Goal: Check status: Check status

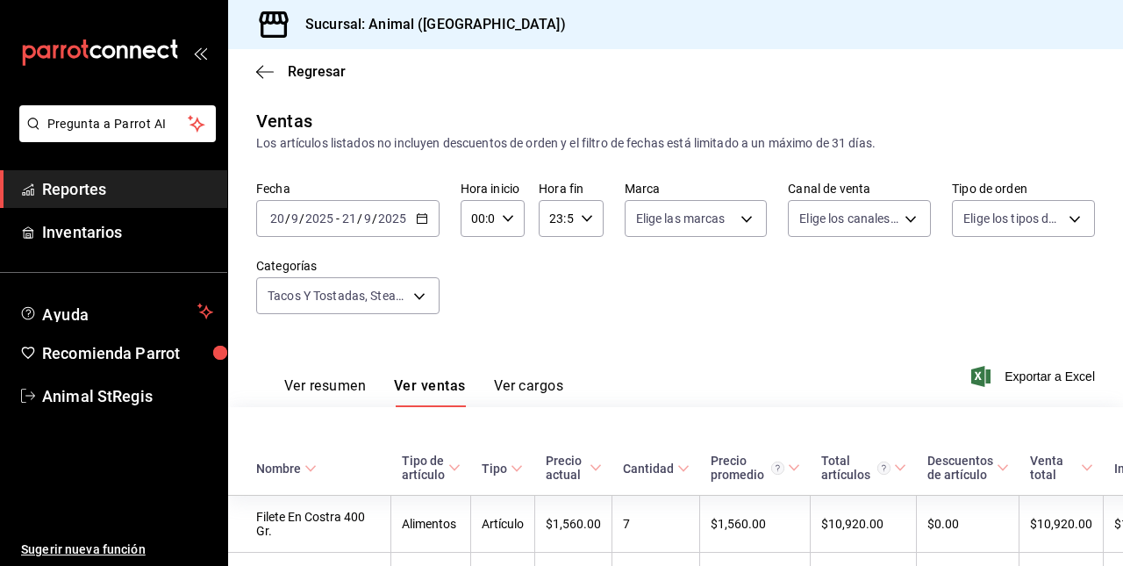
scroll to position [2853, 0]
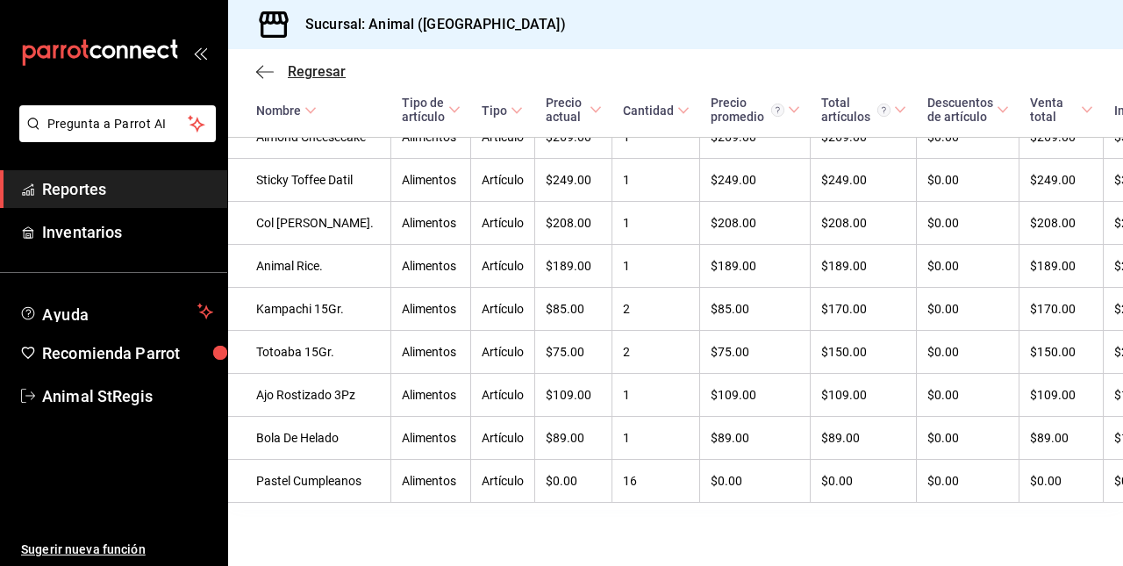
click at [258, 64] on icon "button" at bounding box center [265, 72] width 18 height 16
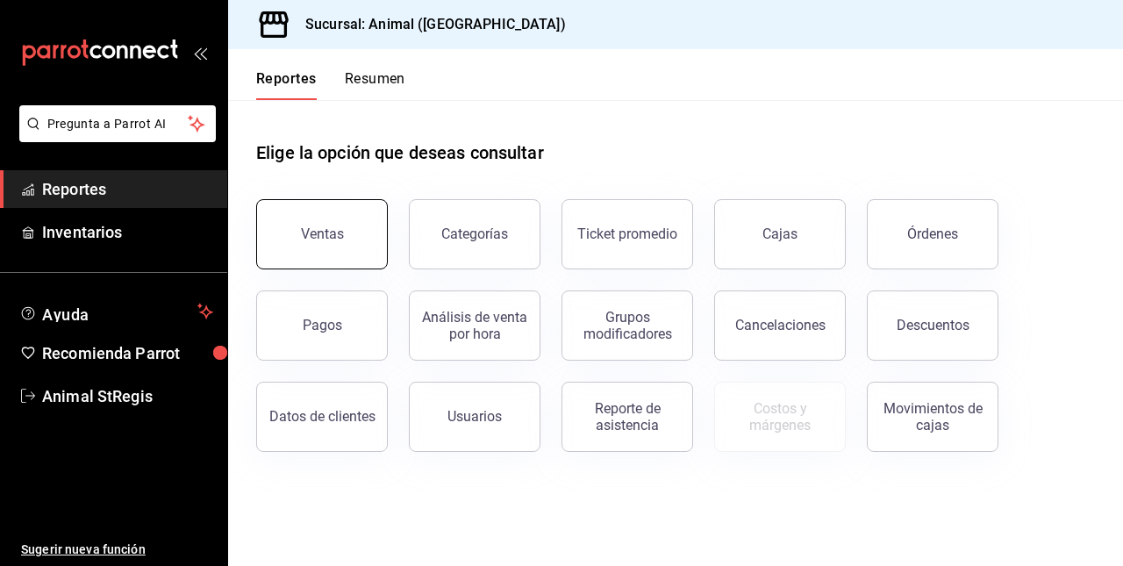
click at [317, 250] on button "Ventas" at bounding box center [322, 234] width 132 height 70
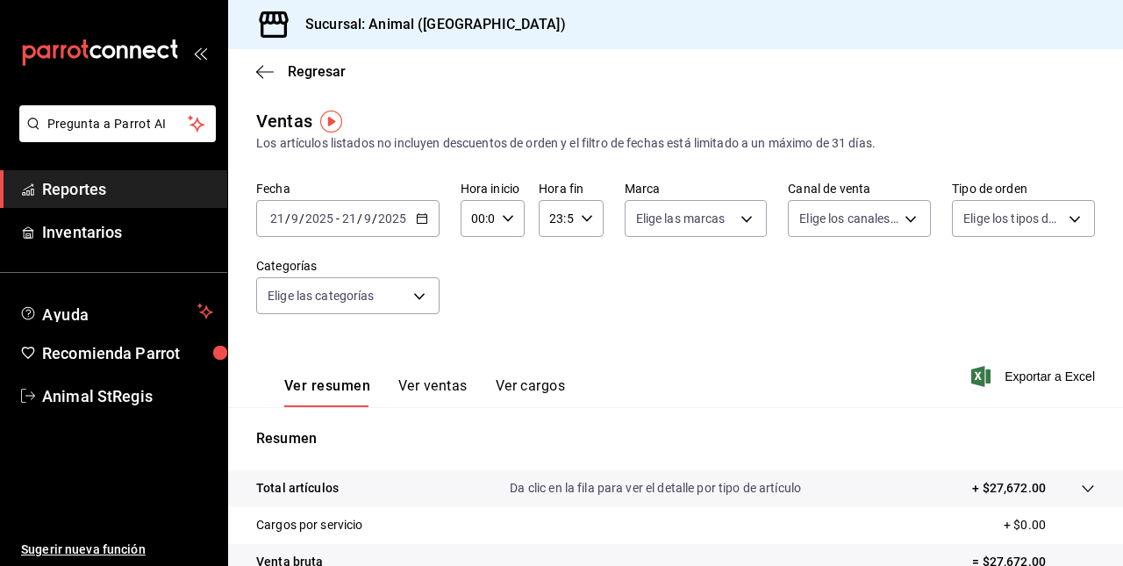
click at [329, 228] on div "[DATE] [DATE] - [DATE] [DATE]" at bounding box center [347, 218] width 183 height 37
click at [651, 286] on div "Fecha [DATE] [DATE] - [DATE] [DATE] Hora inicio 00:00 Hora inicio Hora fin 23:5…" at bounding box center [675, 258] width 838 height 154
click at [307, 221] on input "2025" at bounding box center [319, 218] width 30 height 14
click at [337, 233] on div "[DATE] [DATE] - [DATE] [DATE]" at bounding box center [347, 218] width 183 height 37
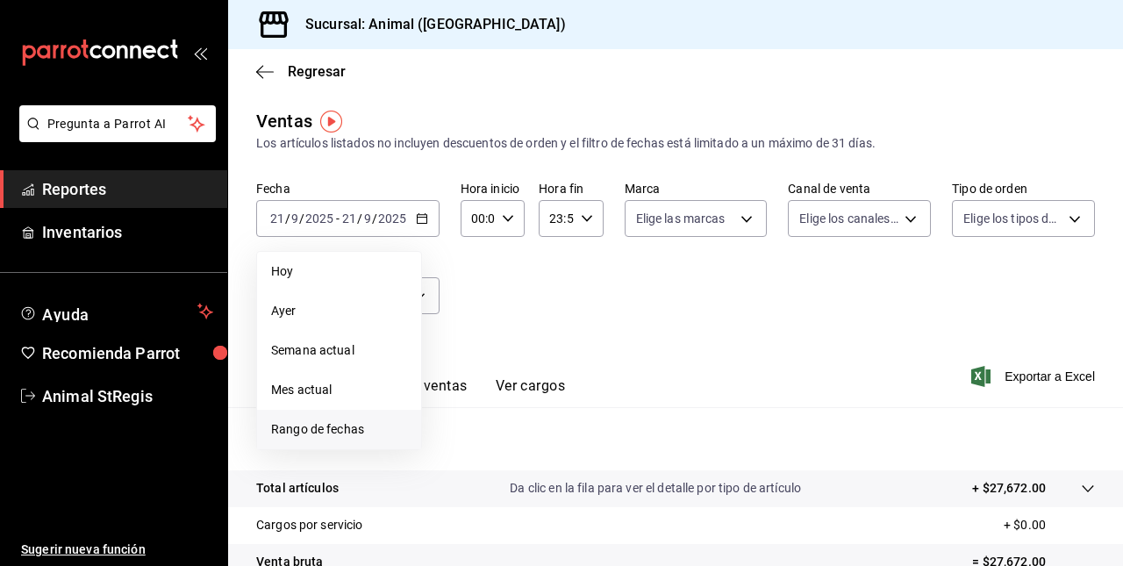
click at [284, 417] on li "Rango de fechas" at bounding box center [339, 429] width 164 height 39
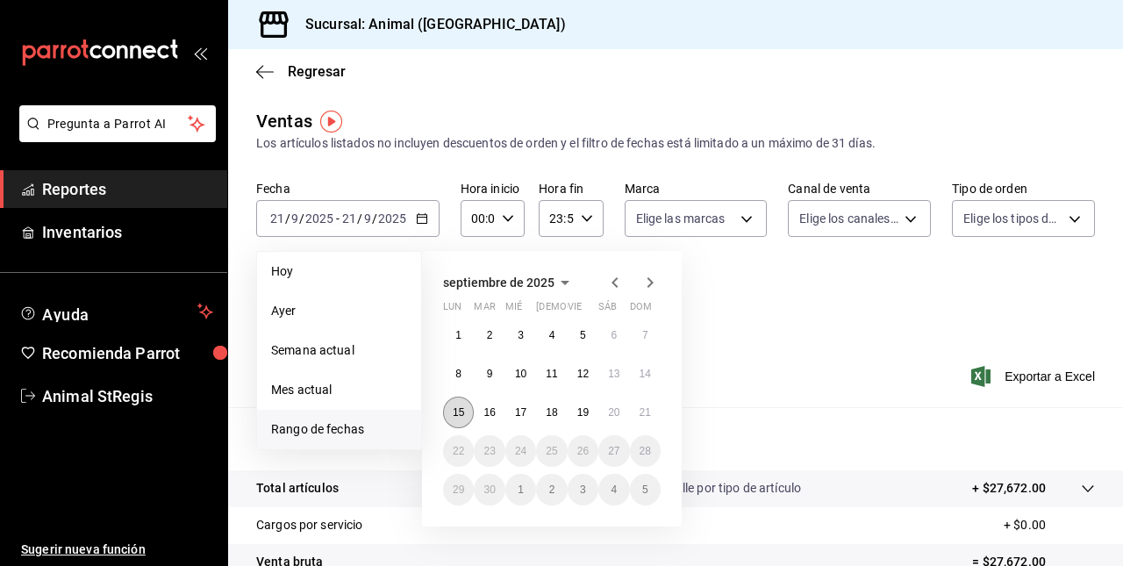
click at [461, 414] on abbr "15" at bounding box center [458, 412] width 11 height 12
click at [610, 412] on abbr "20" at bounding box center [613, 412] width 11 height 12
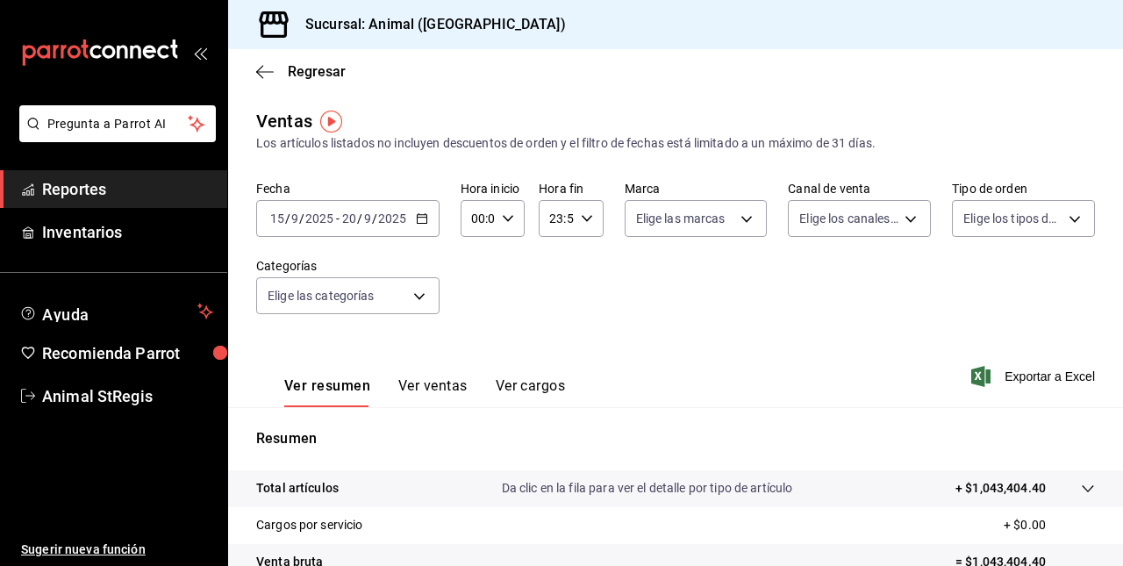
click at [335, 227] on div "[DATE] [DATE] - [DATE] [DATE]" at bounding box center [347, 218] width 183 height 37
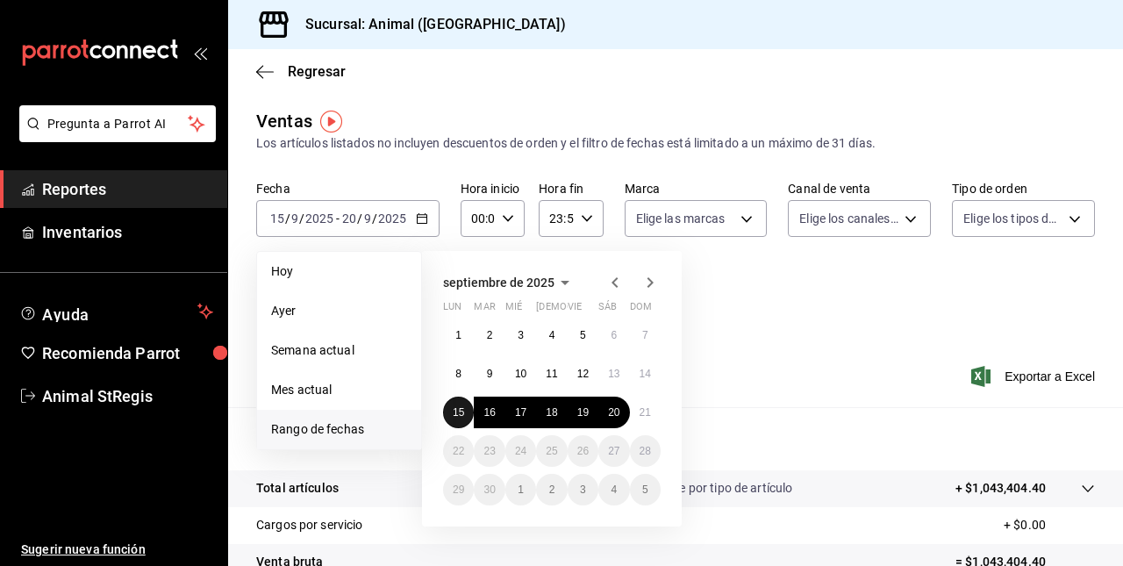
click at [448, 412] on button "15" at bounding box center [458, 412] width 31 height 32
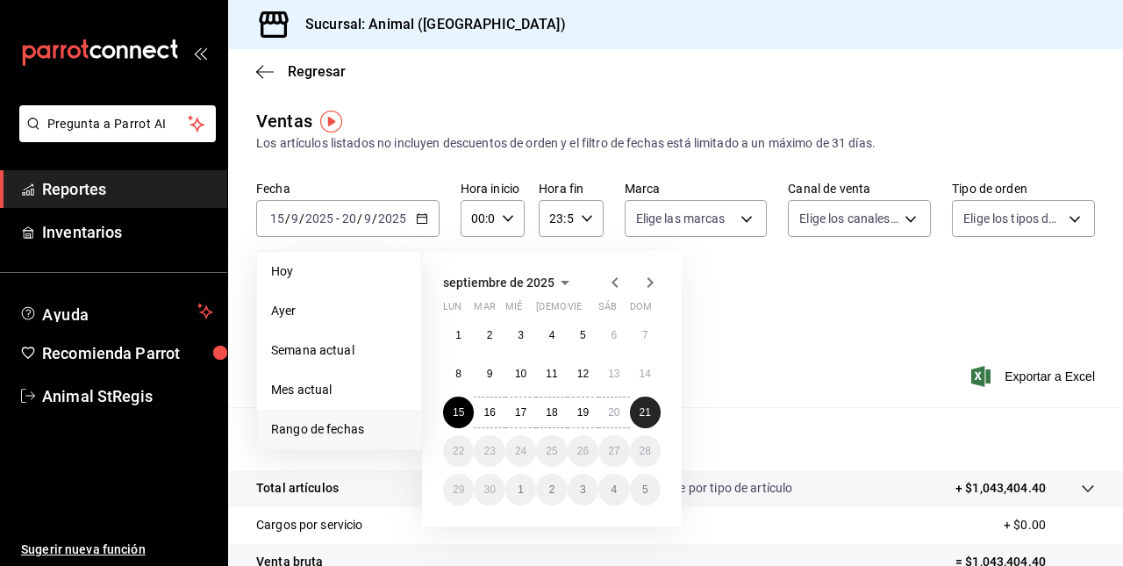
click at [639, 415] on abbr "21" at bounding box center [644, 412] width 11 height 12
